Goal: Transaction & Acquisition: Purchase product/service

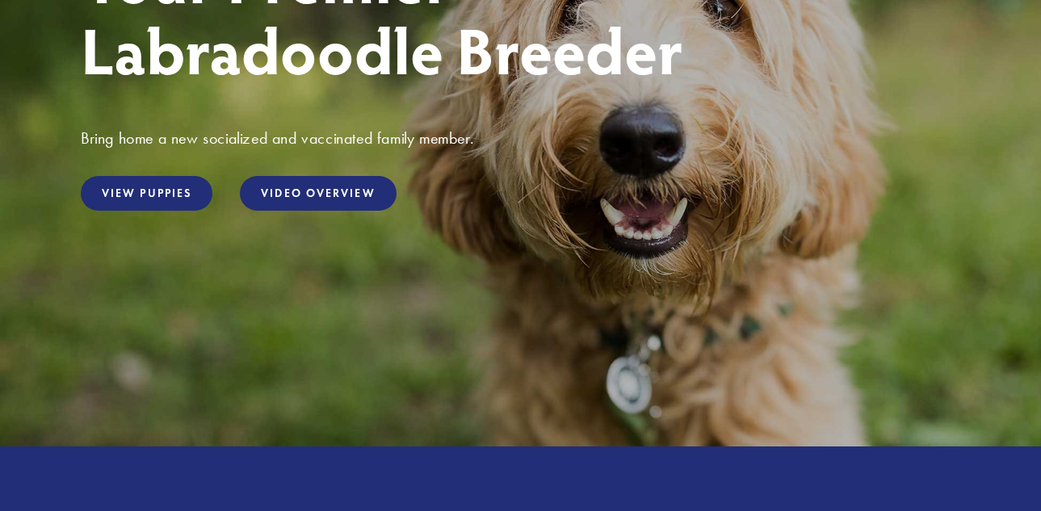
scroll to position [257, 0]
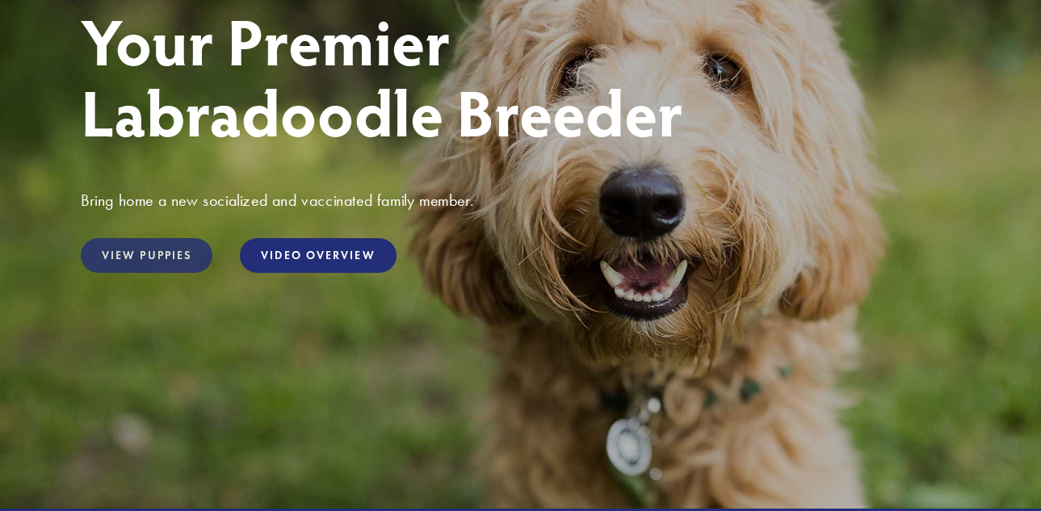
click at [145, 254] on link "View Puppies" at bounding box center [147, 255] width 132 height 35
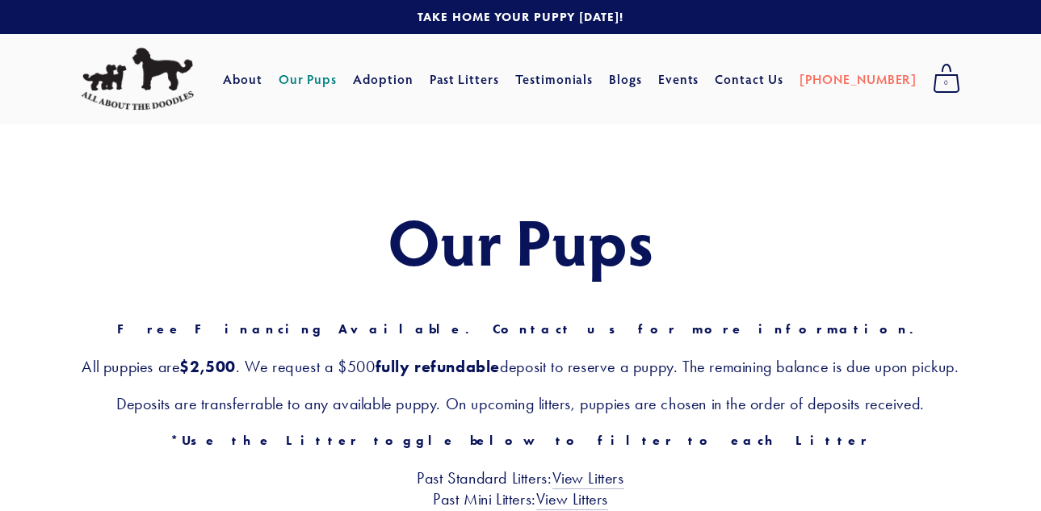
drag, startPoint x: 1040, startPoint y: 34, endPoint x: 1042, endPoint y: 74, distance: 39.6
